Goal: Task Accomplishment & Management: Use online tool/utility

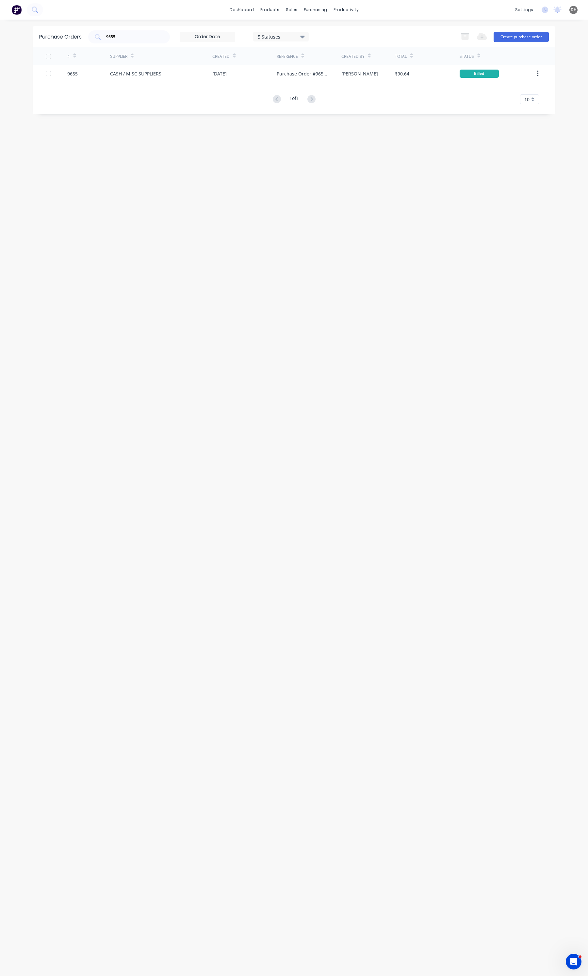
click at [145, 27] on div "Purchase Orders 9655 5 Statuses 5 Statuses Export to Excel (XLSX) Create purcha…" at bounding box center [294, 36] width 523 height 21
click at [141, 34] on input "9655" at bounding box center [133, 37] width 54 height 7
click at [139, 34] on input "9655" at bounding box center [133, 37] width 54 height 7
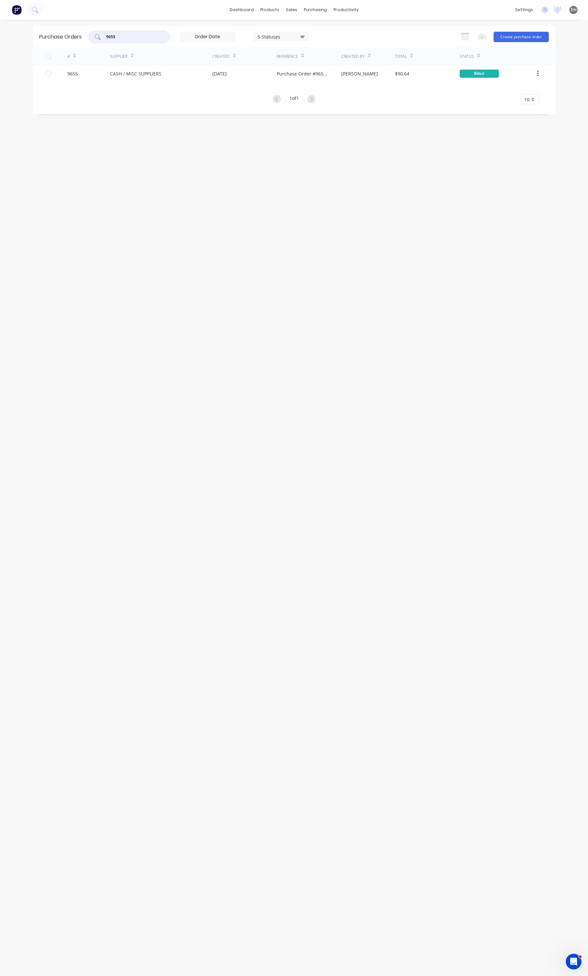
click at [139, 34] on input "9655" at bounding box center [133, 37] width 54 height 7
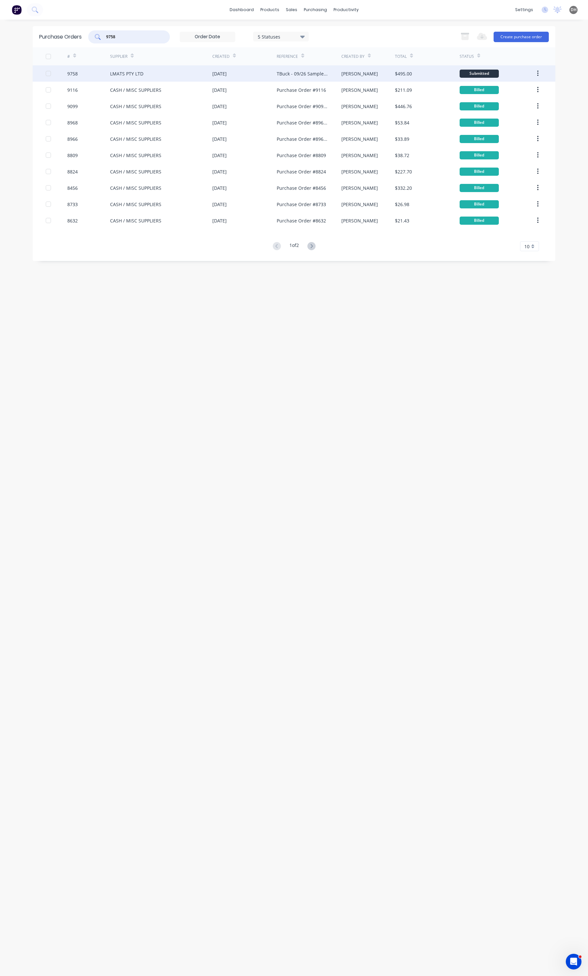
type input "9758"
click at [265, 77] on div "[DATE]" at bounding box center [244, 73] width 64 height 16
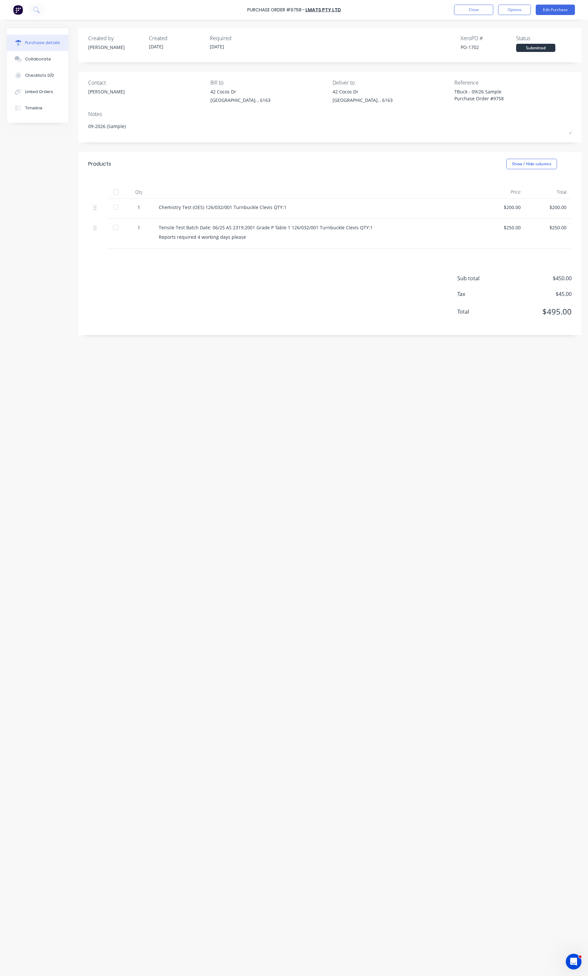
click at [117, 193] on div at bounding box center [115, 192] width 13 height 13
click at [516, 10] on button "Options" at bounding box center [514, 10] width 33 height 10
click at [495, 45] on button "Convert to Bill" at bounding box center [500, 39] width 62 height 13
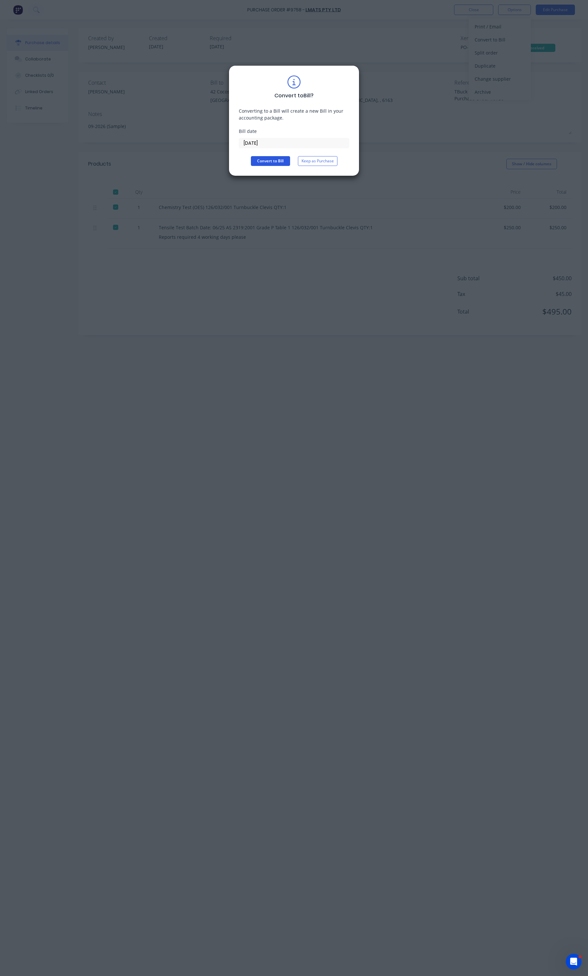
click at [276, 159] on button "Convert to Bill" at bounding box center [270, 161] width 39 height 10
type textarea "x"
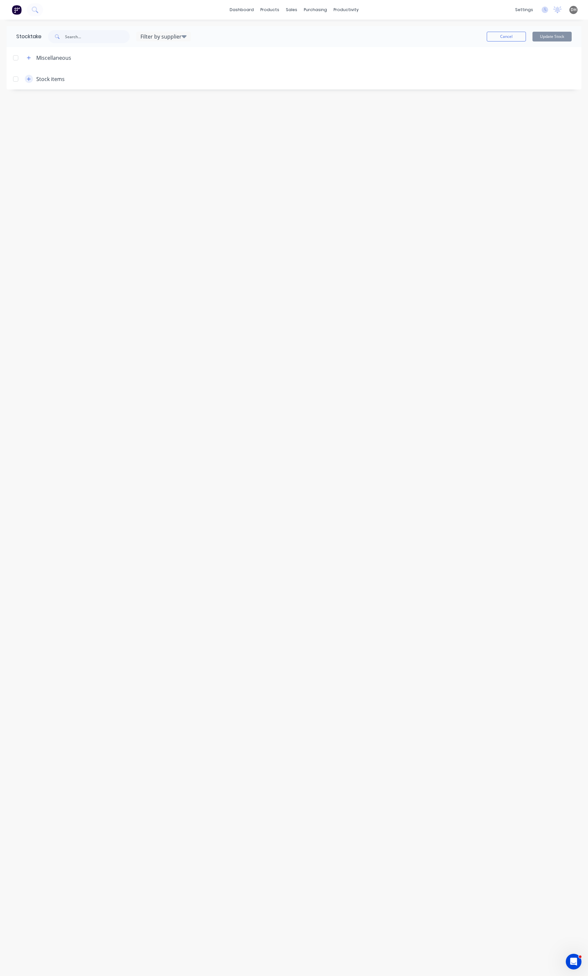
click at [27, 79] on icon "button" at bounding box center [29, 79] width 4 height 5
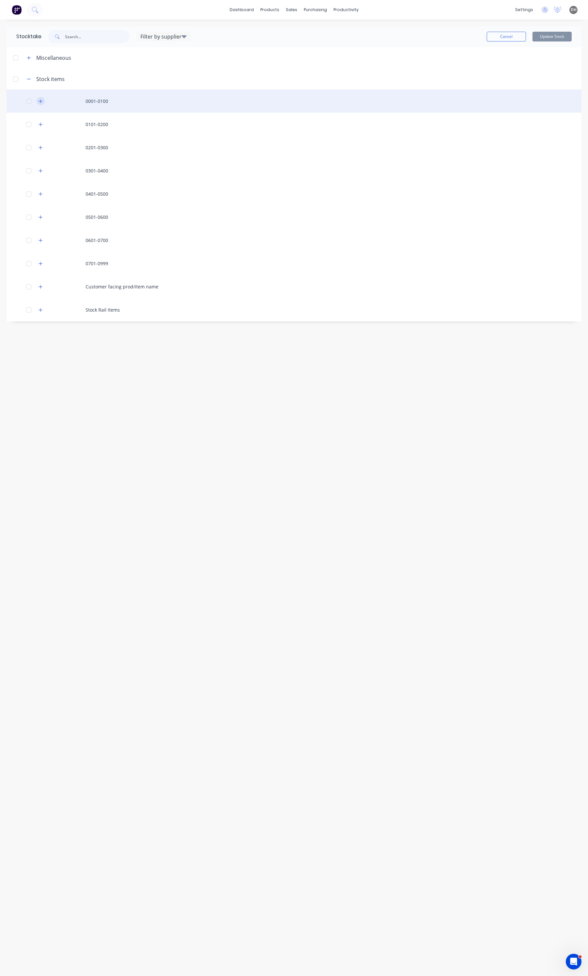
click at [40, 100] on icon "button" at bounding box center [41, 101] width 4 height 5
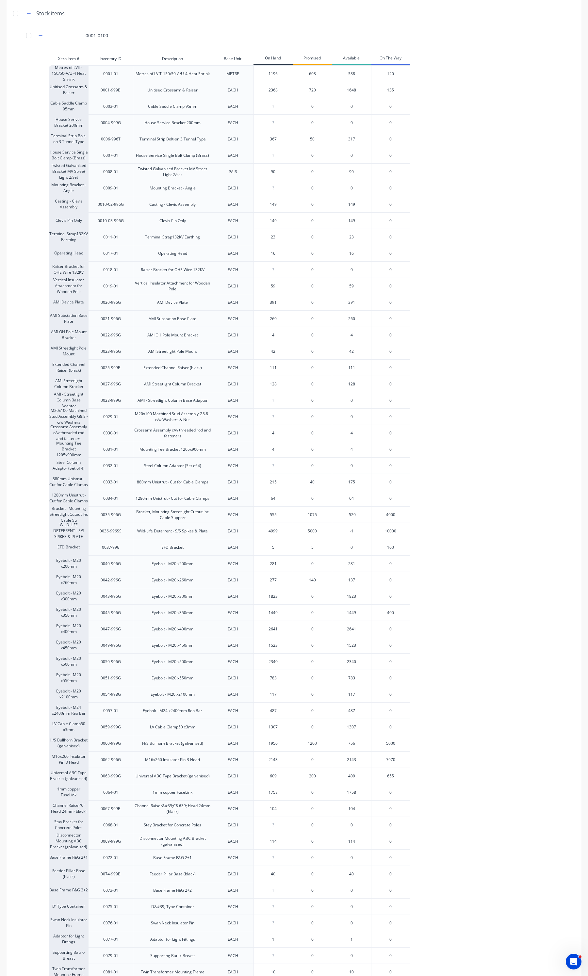
scroll to position [19, 0]
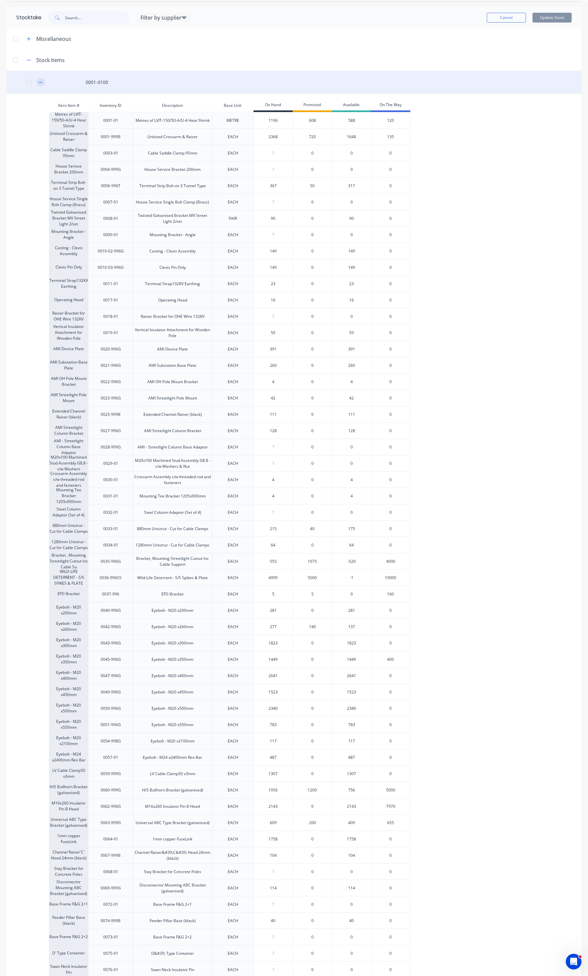
click at [42, 82] on icon "button" at bounding box center [41, 82] width 4 height 5
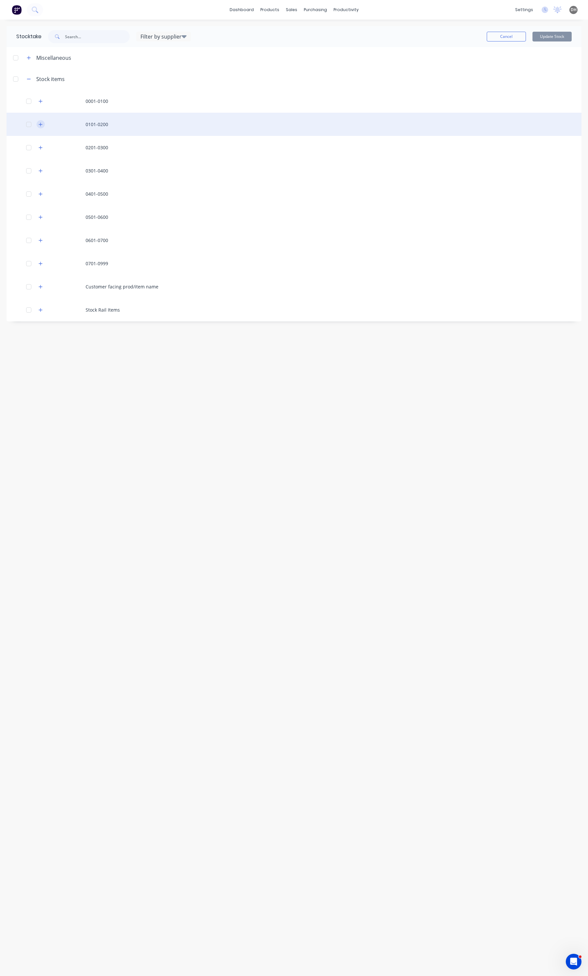
click at [43, 126] on button "button" at bounding box center [41, 124] width 8 height 8
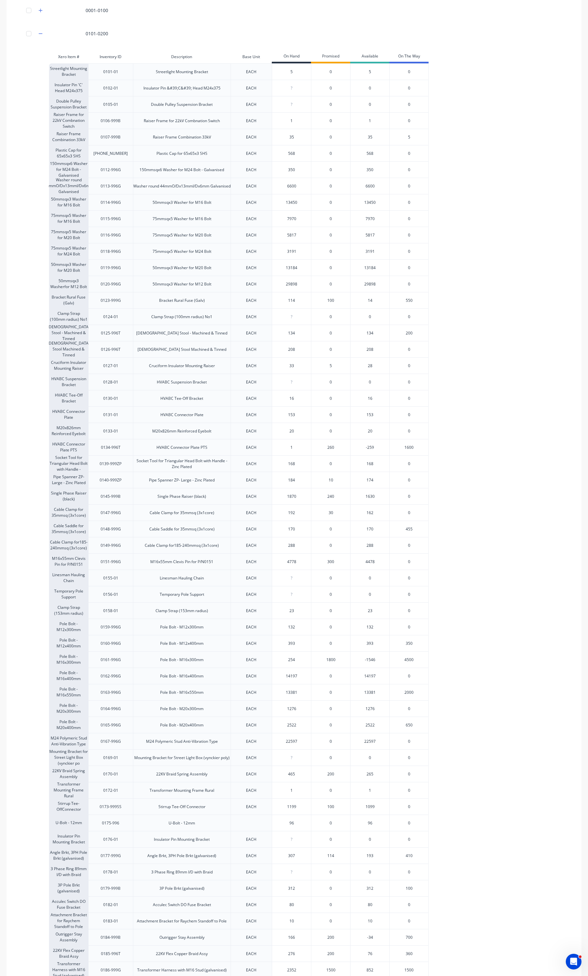
scroll to position [82, 0]
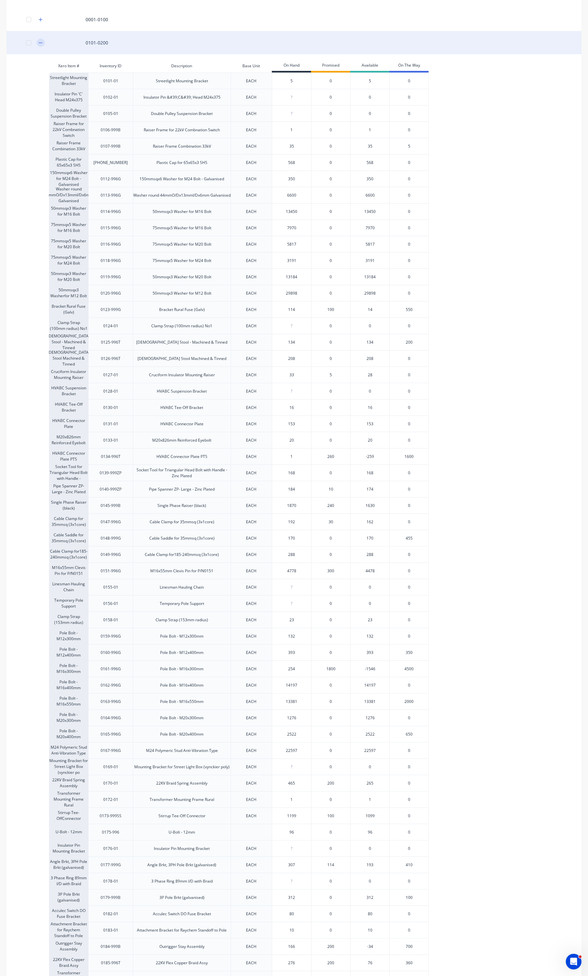
click at [40, 41] on icon "button" at bounding box center [41, 43] width 4 height 5
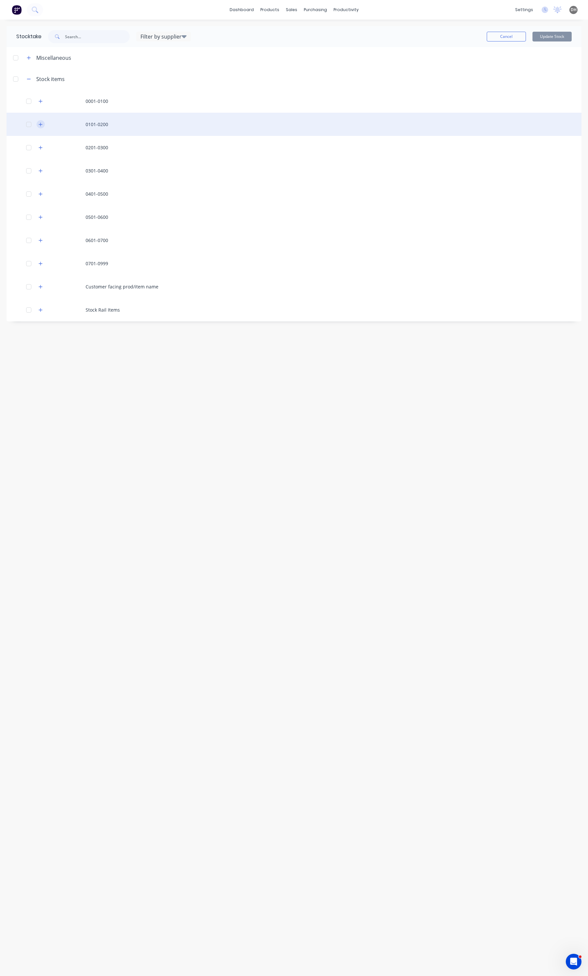
scroll to position [0, 0]
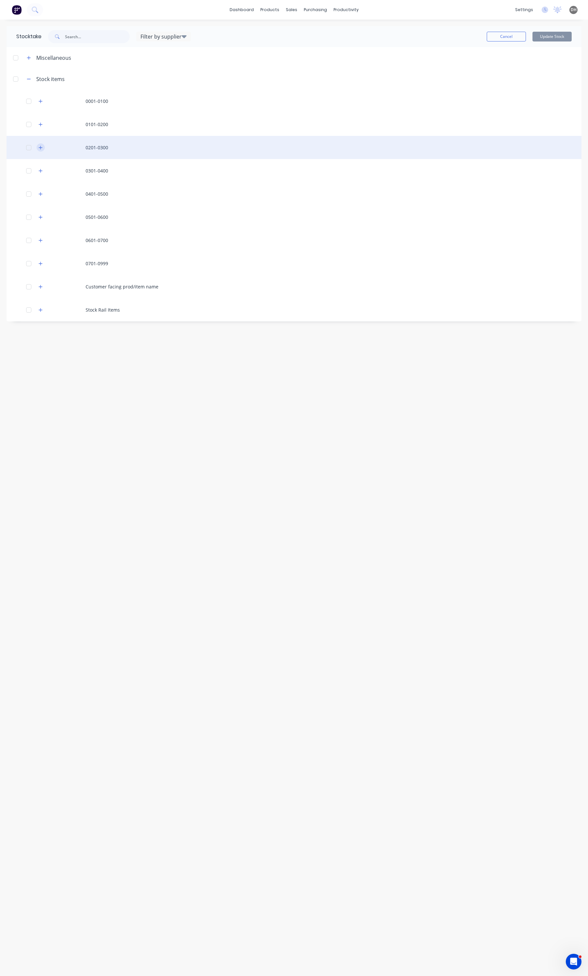
click at [43, 145] on button "button" at bounding box center [41, 147] width 8 height 8
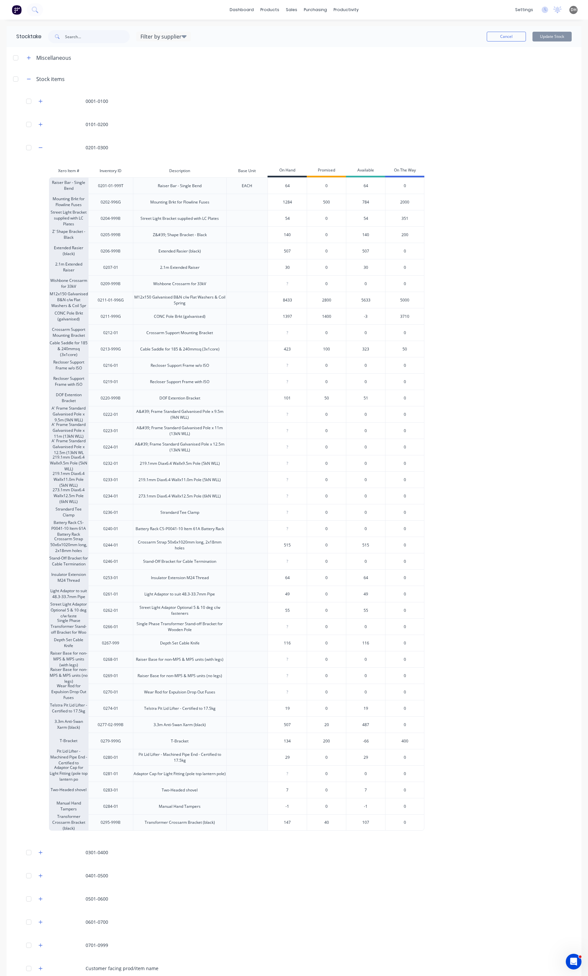
type input "-1"
click at [291, 808] on input "-1" at bounding box center [287, 807] width 39 height 6
type input "2"
type input "147"
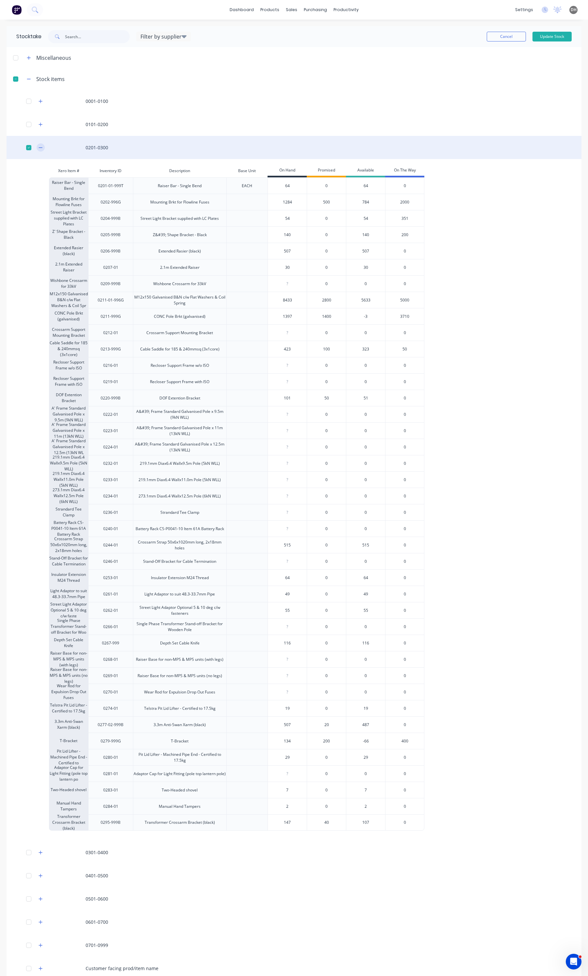
click at [42, 147] on icon "button" at bounding box center [41, 147] width 4 height 5
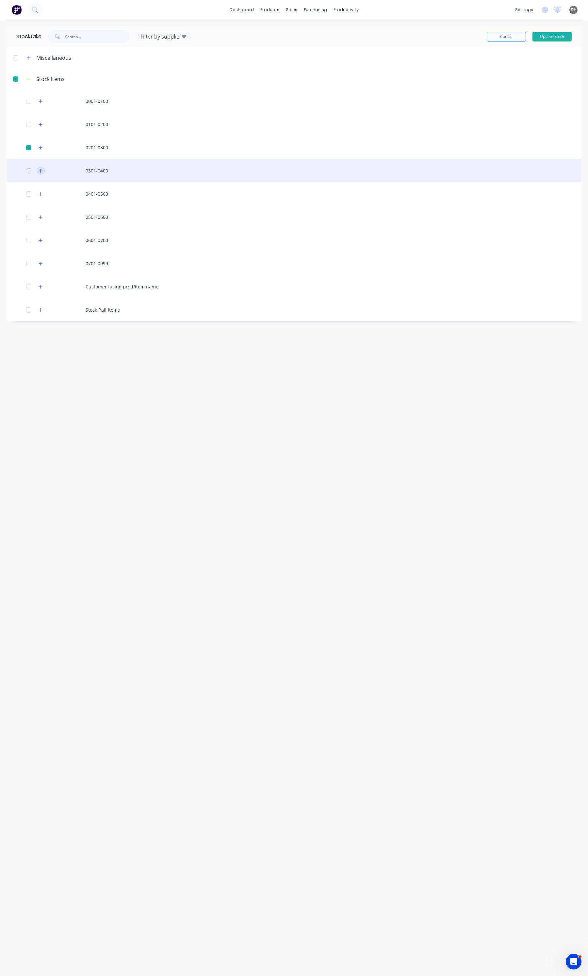
click at [41, 170] on icon "button" at bounding box center [41, 171] width 4 height 5
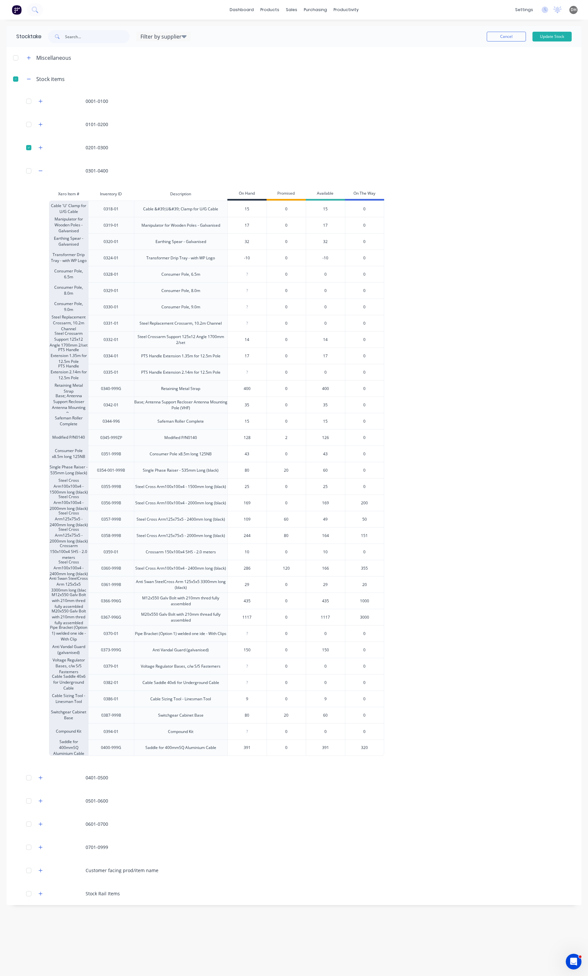
drag, startPoint x: 260, startPoint y: 256, endPoint x: 239, endPoint y: 257, distance: 20.6
click at [239, 257] on input "-10" at bounding box center [247, 258] width 39 height 6
type input "0"
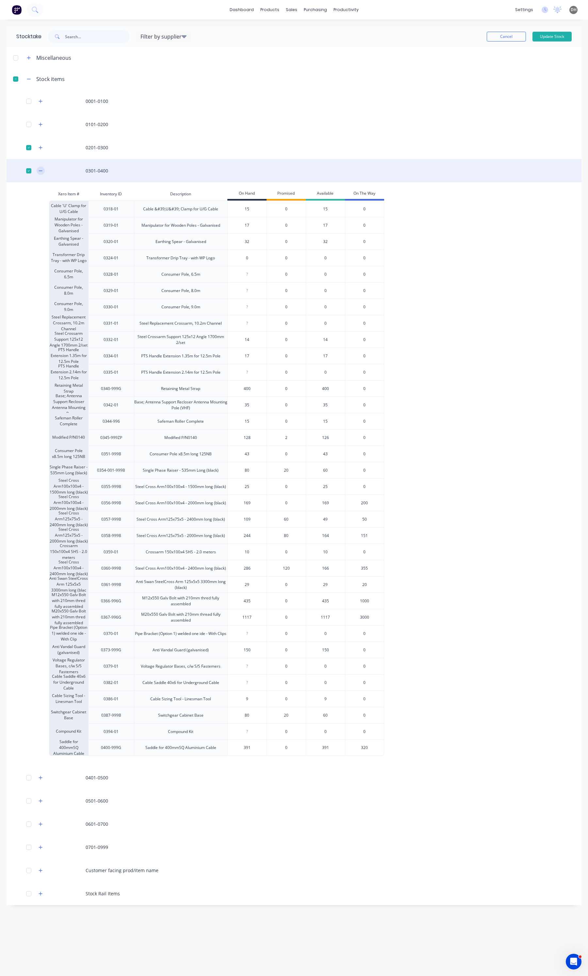
click at [44, 169] on button "button" at bounding box center [41, 171] width 8 height 8
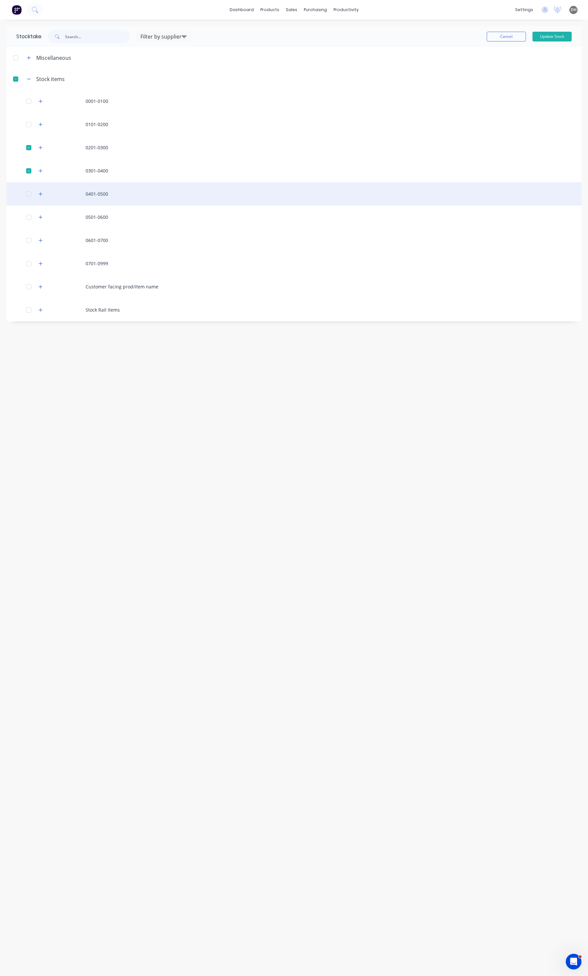
click at [40, 189] on div "0401-0500" at bounding box center [294, 193] width 575 height 23
click at [40, 194] on icon "button" at bounding box center [41, 194] width 4 height 4
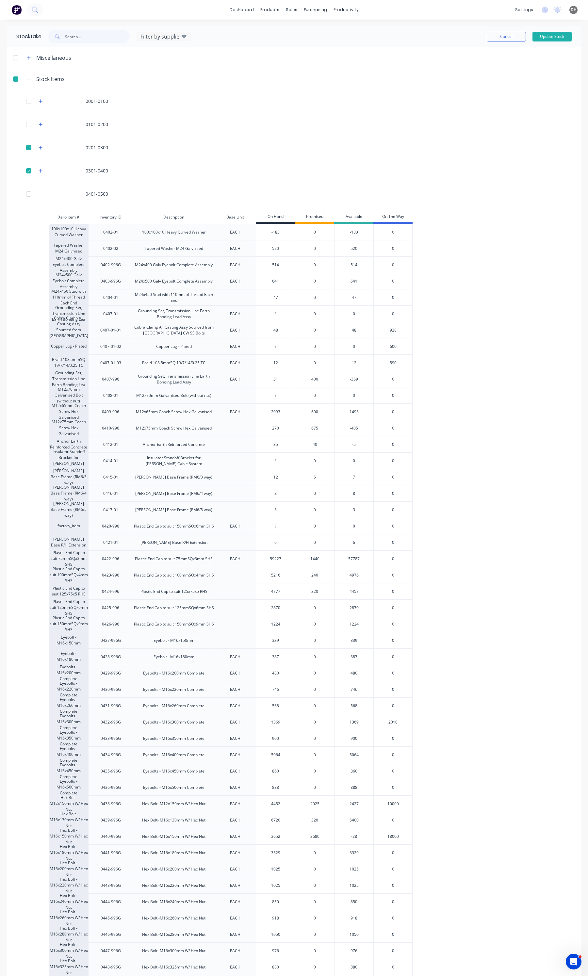
click at [275, 232] on input "-183" at bounding box center [275, 232] width 39 height 6
type input "-0"
type input "520"
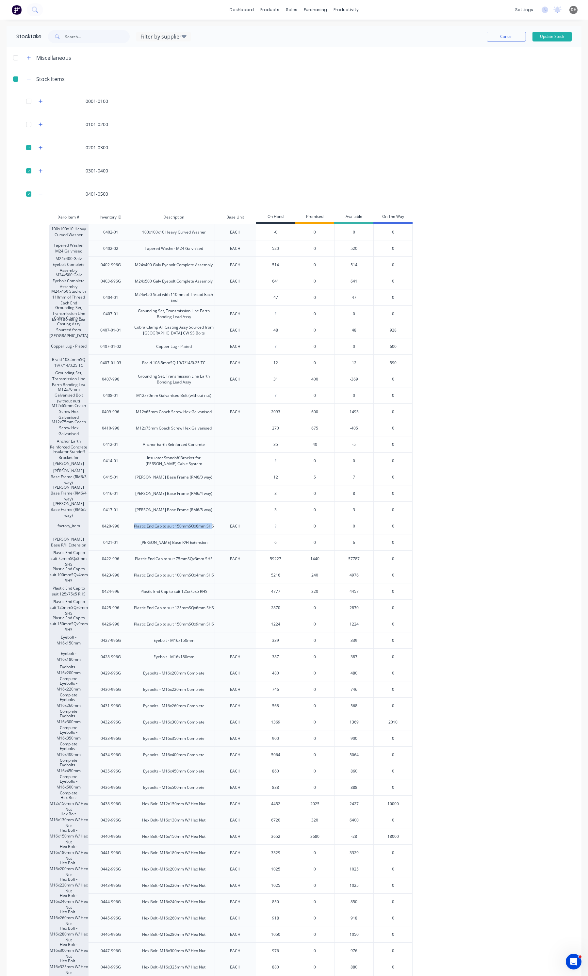
drag, startPoint x: 205, startPoint y: 525, endPoint x: 130, endPoint y: 523, distance: 75.5
click at [130, 523] on div "factory_item 0420-996 Plastic End Cap to suit 150mmSQx6mm SHS EACH ? 0 0 0" at bounding box center [231, 526] width 364 height 16
copy div "Plastic End Cap to suit 150mmSQx6mm SH"
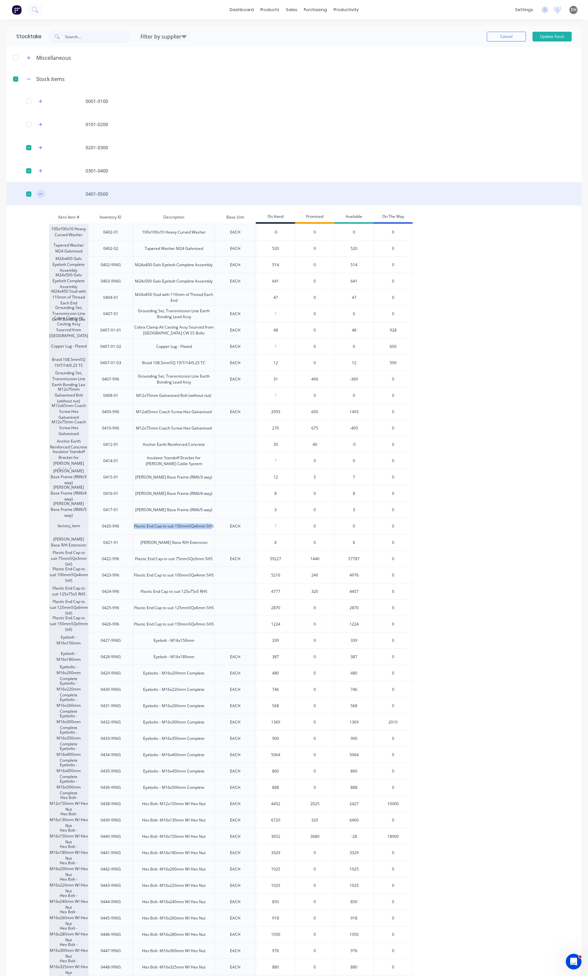
click at [38, 194] on button "button" at bounding box center [41, 194] width 8 height 8
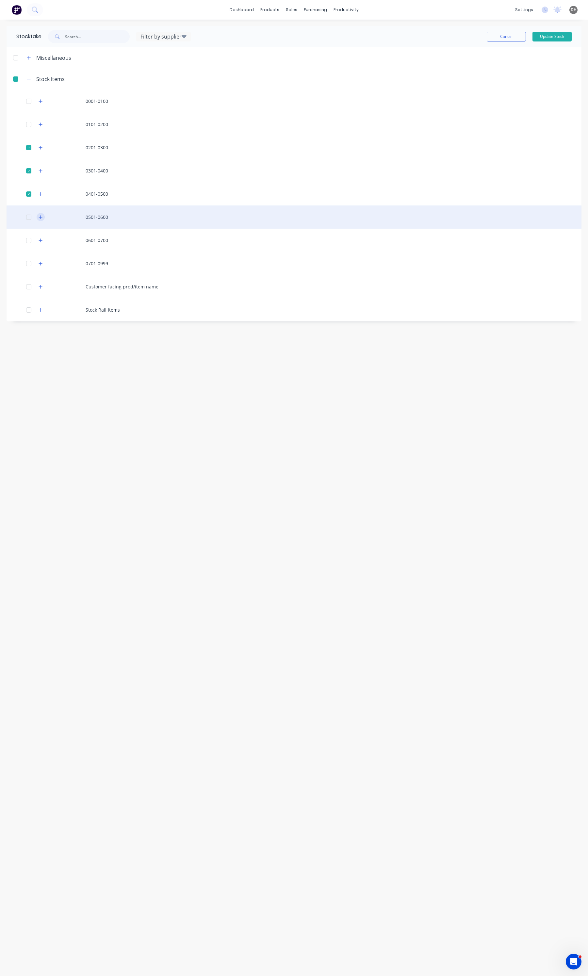
click at [43, 220] on button "button" at bounding box center [41, 217] width 8 height 8
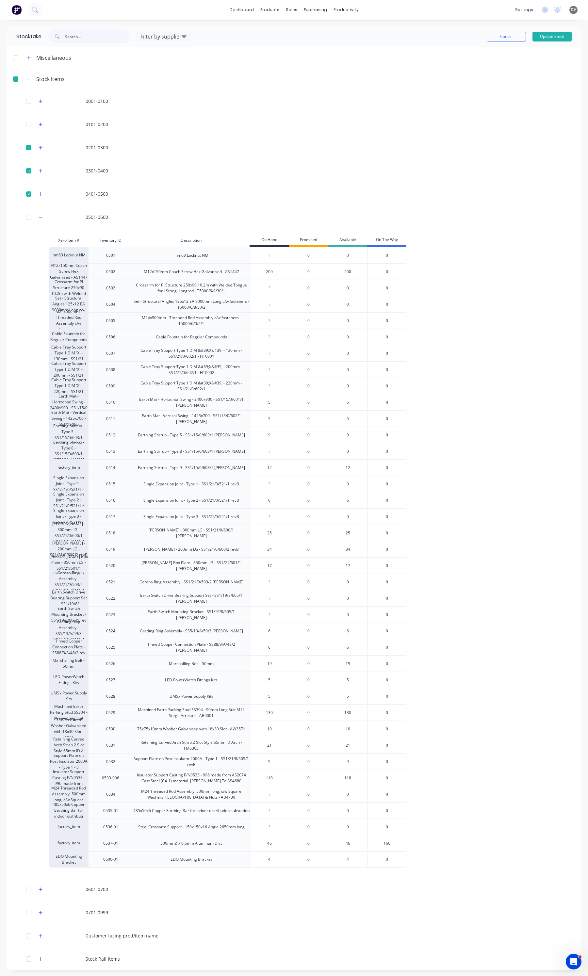
click at [203, 839] on div "500mmØ x 0.6mm Aluminum Disc" at bounding box center [191, 843] width 117 height 16
drag, startPoint x: 224, startPoint y: 843, endPoint x: 157, endPoint y: 849, distance: 67.5
click at [157, 849] on div "500mmØ x 0.6mm Aluminum Disc" at bounding box center [191, 843] width 117 height 16
copy div "500mmØ x 0.6mm Aluminum Disc"
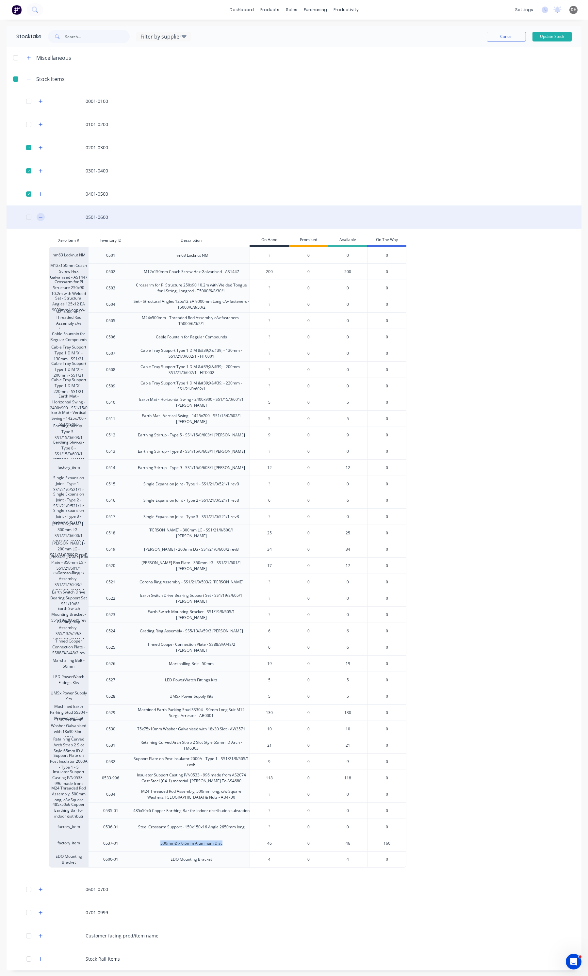
click at [44, 216] on button "button" at bounding box center [41, 217] width 8 height 8
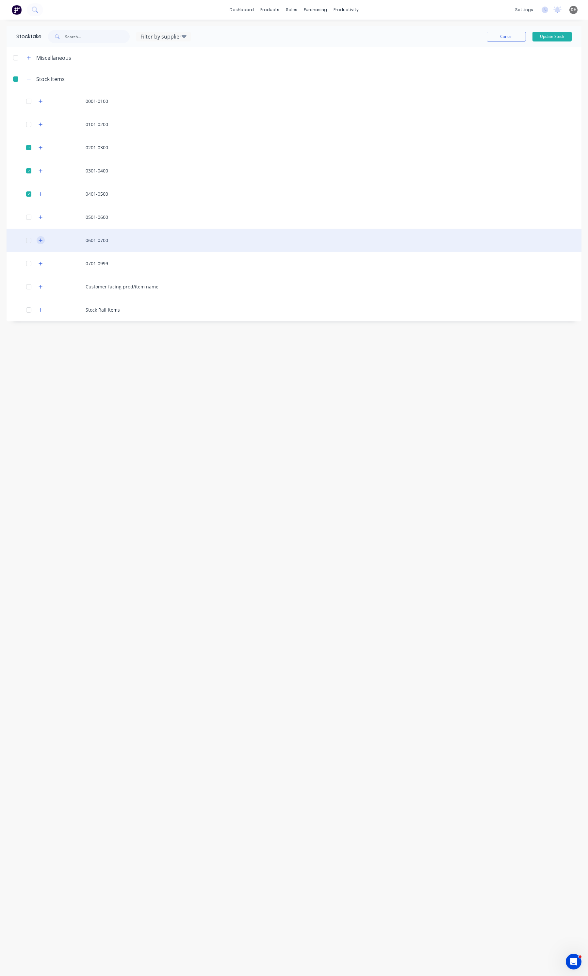
click at [43, 239] on button "button" at bounding box center [41, 240] width 8 height 8
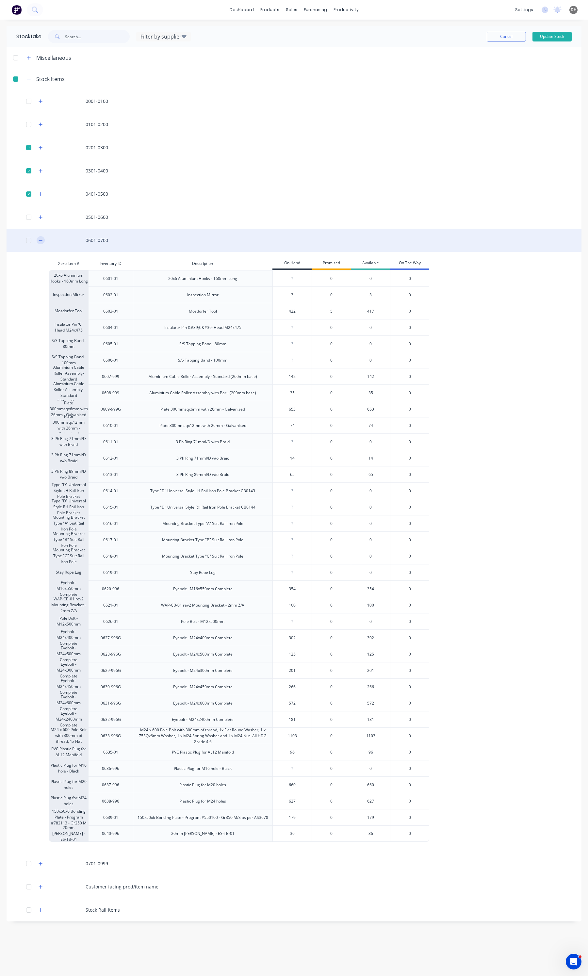
click at [41, 242] on icon "button" at bounding box center [41, 240] width 4 height 5
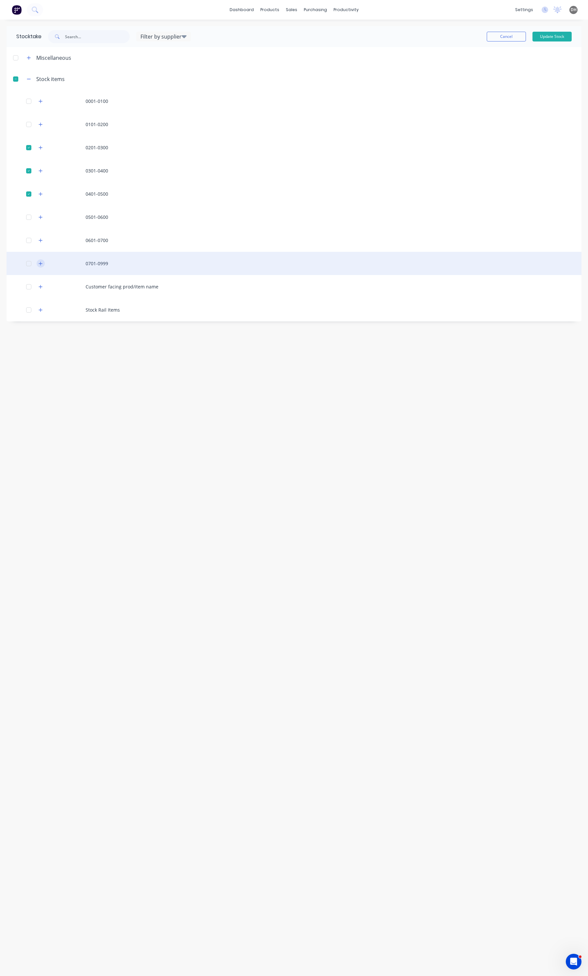
click at [41, 262] on icon "button" at bounding box center [41, 263] width 4 height 5
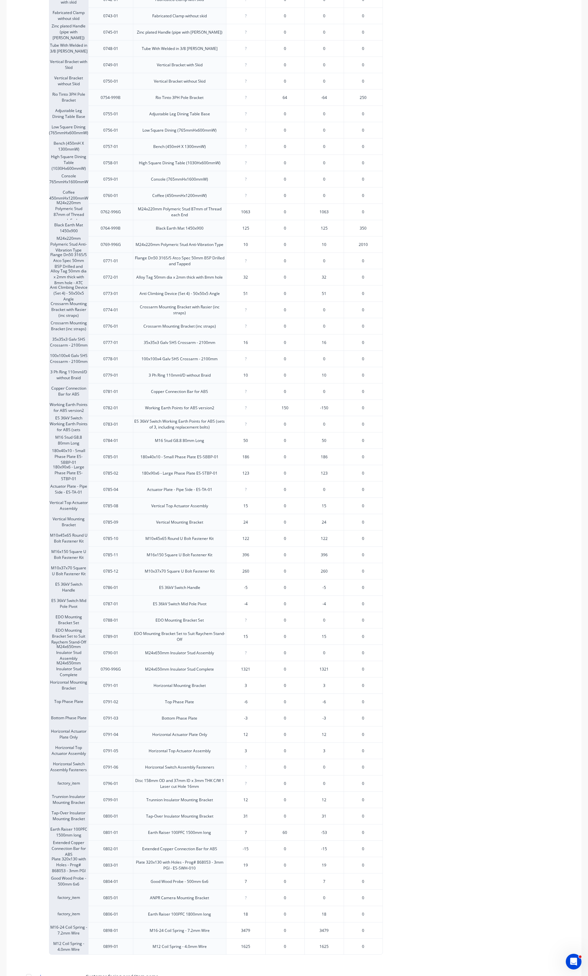
scroll to position [491, 0]
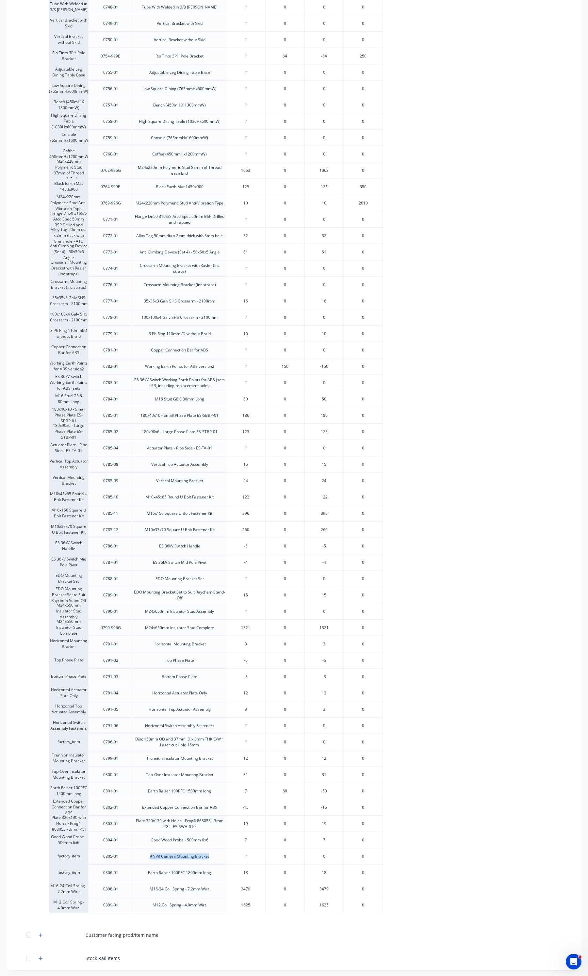
drag, startPoint x: 211, startPoint y: 859, endPoint x: 149, endPoint y: 858, distance: 62.1
click at [149, 858] on div "ANPR Camera Mounting Bracket" at bounding box center [179, 856] width 93 height 16
copy div "ANPR Camera Mounting Bracket"
click at [212, 874] on div "Earth Raiser 100PFC 1800mm long" at bounding box center [179, 872] width 93 height 16
drag, startPoint x: 212, startPoint y: 873, endPoint x: 143, endPoint y: 874, distance: 69.6
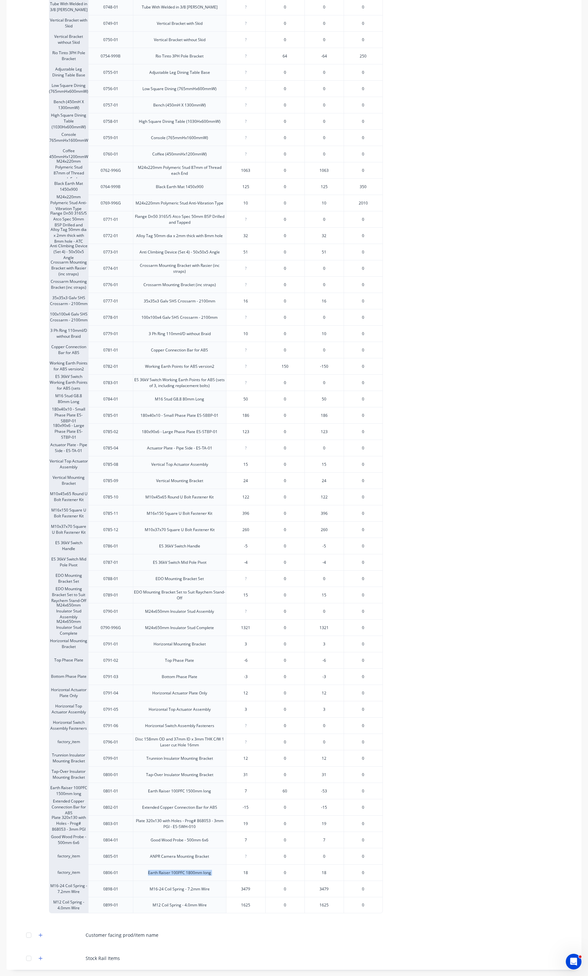
click at [143, 874] on div "Earth Raiser 100PFC 1800mm long" at bounding box center [179, 872] width 93 height 16
copy div "Earth Raiser 100PFC 1800mm long"
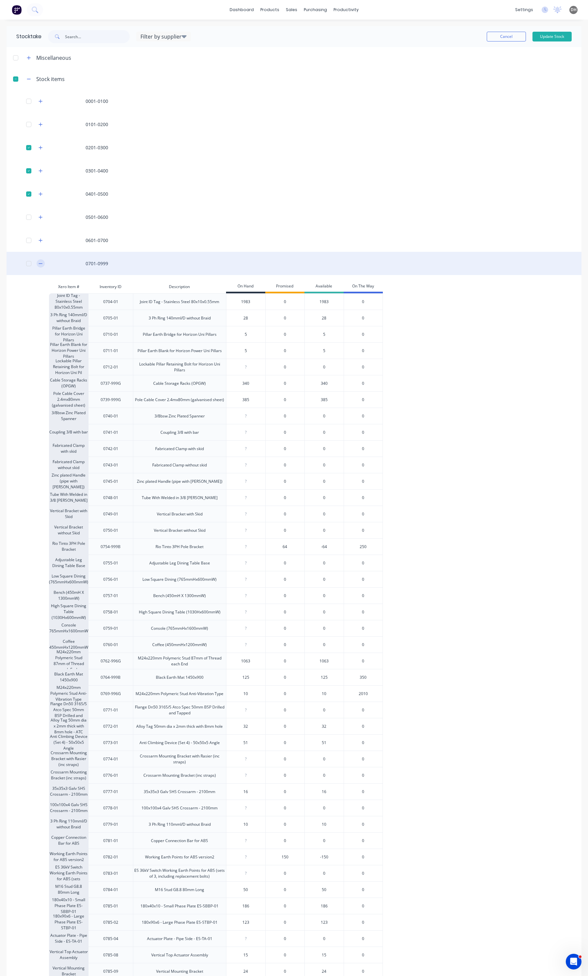
click at [41, 260] on button "button" at bounding box center [41, 263] width 8 height 8
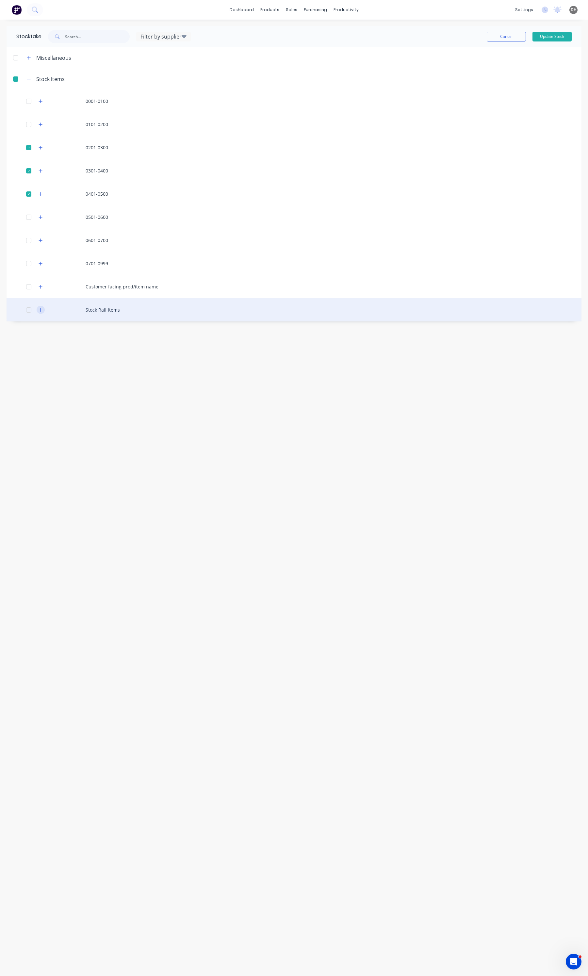
click at [40, 308] on icon "button" at bounding box center [41, 310] width 4 height 5
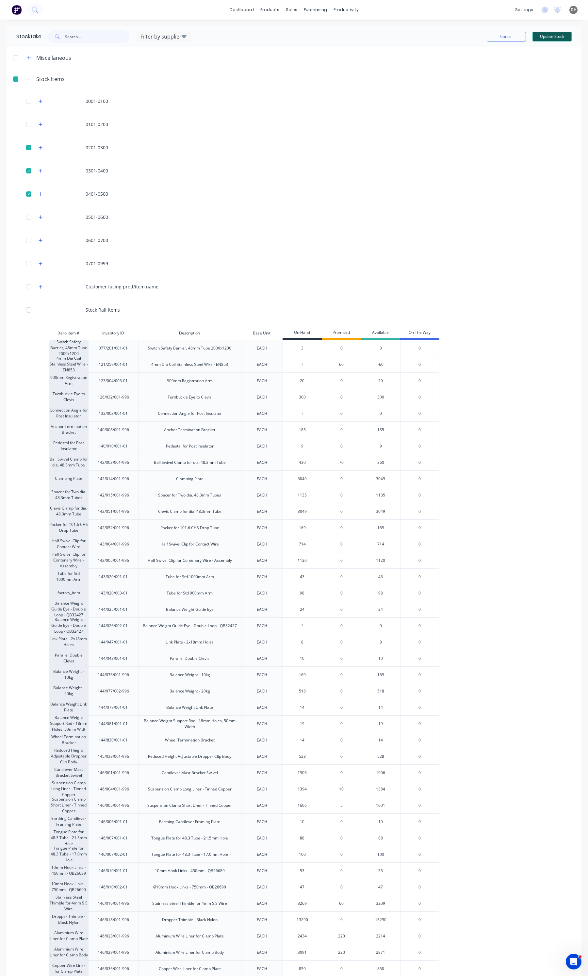
click at [559, 37] on button "Update Stock" at bounding box center [551, 37] width 39 height 10
